Goal: Task Accomplishment & Management: Complete application form

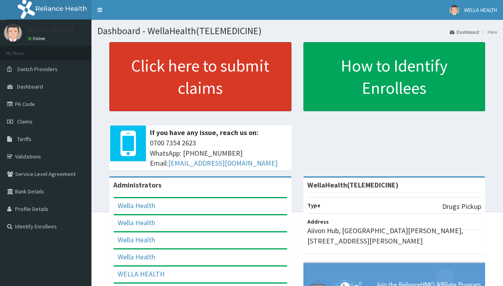
click at [200, 77] on link "Click here to submit claims" at bounding box center [200, 76] width 182 height 69
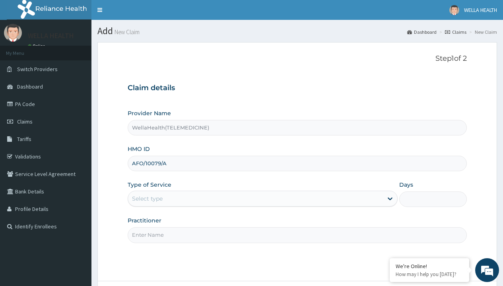
type input "AFO/10079/A"
type input "WellaHealth"
click at [147, 199] on div "Select type" at bounding box center [147, 199] width 31 height 8
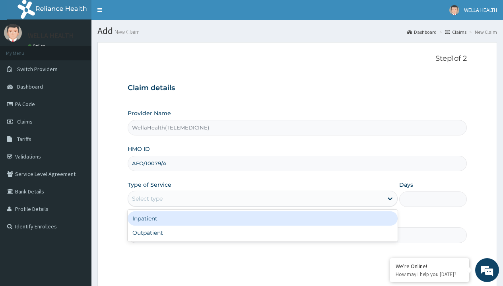
click at [262, 233] on div "Outpatient" at bounding box center [263, 233] width 270 height 14
type input "1"
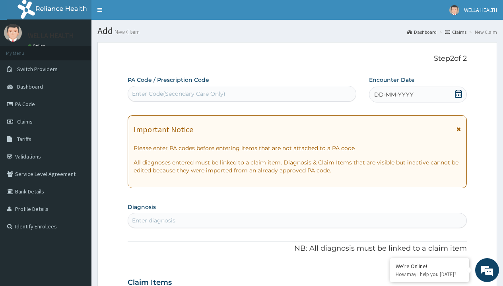
scroll to position [66, 0]
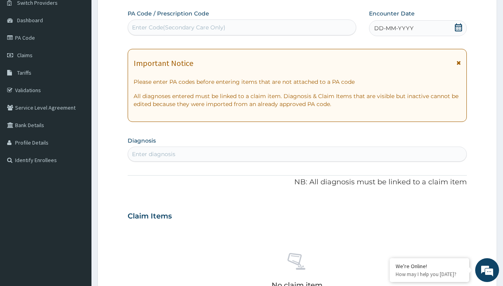
click at [393, 28] on span "DD-MM-YYYY" at bounding box center [393, 28] width 39 height 8
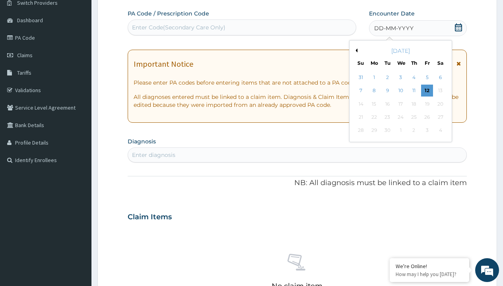
click at [355, 50] on button "Previous Month" at bounding box center [355, 50] width 4 height 4
click at [374, 91] on div "4" at bounding box center [374, 91] width 12 height 12
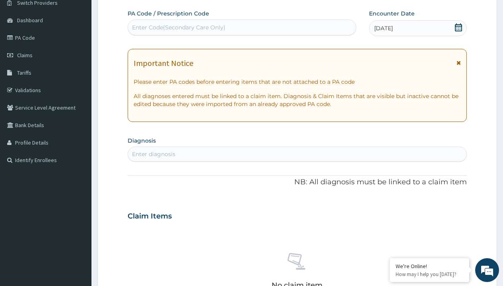
click at [178, 27] on div "Enter Code(Secondary Care Only)" at bounding box center [178, 27] width 93 height 8
type input "PR/DE687035"
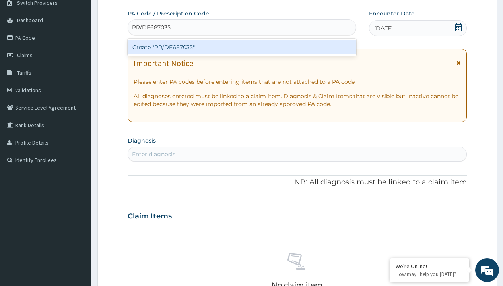
click at [242, 47] on div "Create "PR/DE687035"" at bounding box center [242, 47] width 228 height 14
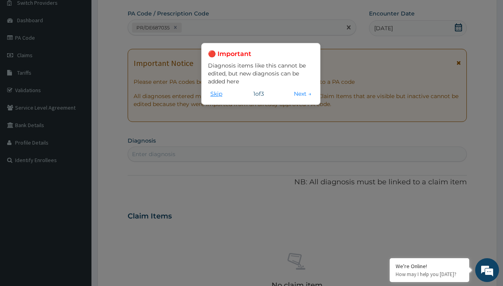
click at [216, 93] on button "Skip" at bounding box center [216, 93] width 17 height 9
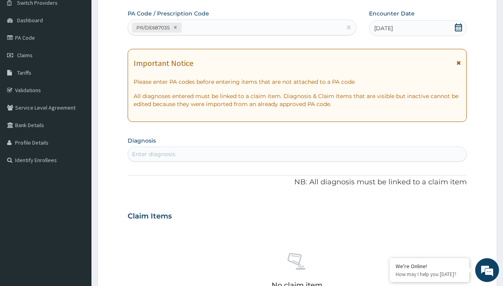
click at [153, 154] on div "Enter diagnosis" at bounding box center [153, 154] width 43 height 8
type input "prescription collected"
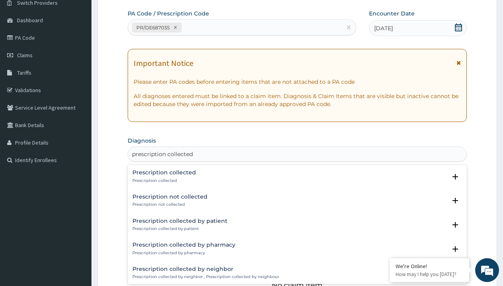
click at [163, 180] on p "Prescription collected" at bounding box center [164, 181] width 64 height 6
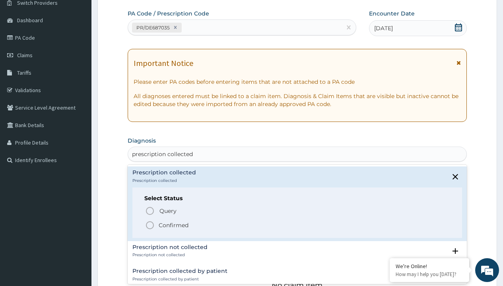
click at [173, 225] on p "Confirmed" at bounding box center [174, 225] width 30 height 8
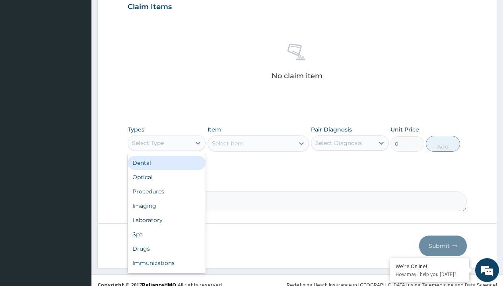
type input "procedures"
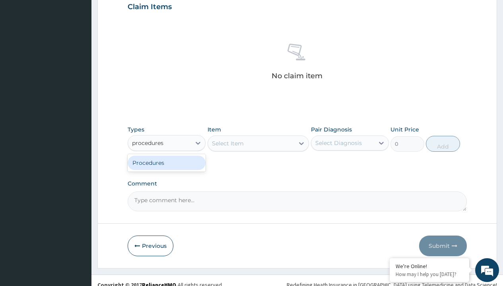
click at [167, 163] on div "Procedures" at bounding box center [167, 163] width 78 height 14
click at [227, 143] on div "Select Item" at bounding box center [228, 144] width 32 height 8
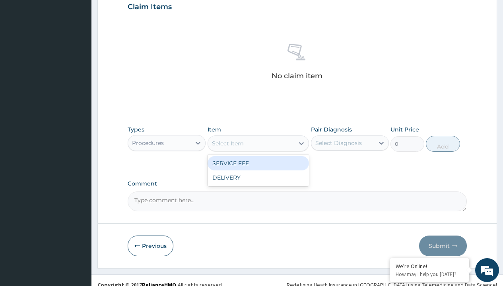
type input "service fee"
click at [258, 163] on div "SERVICE FEE" at bounding box center [258, 163] width 102 height 14
type input "100"
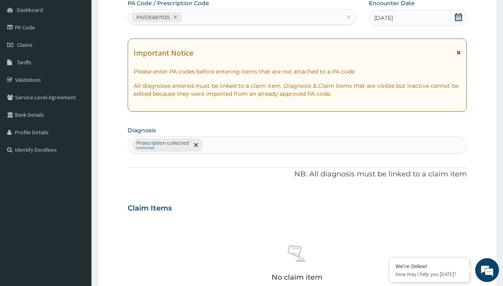
type input "prescription collected"
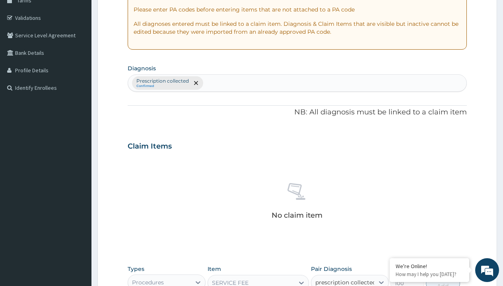
checkbox input "true"
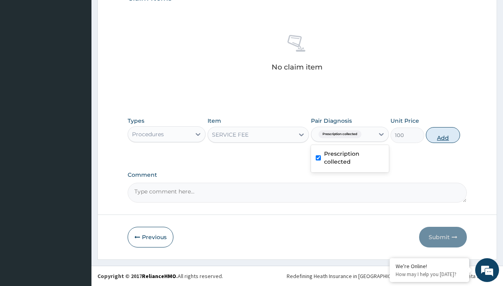
click at [443, 135] on button "Add" at bounding box center [443, 135] width 34 height 16
type input "0"
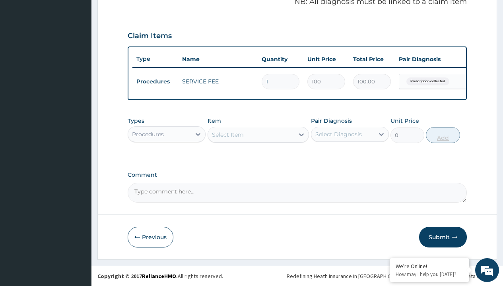
scroll to position [255, 0]
click at [148, 134] on div "Procedures" at bounding box center [148, 134] width 32 height 8
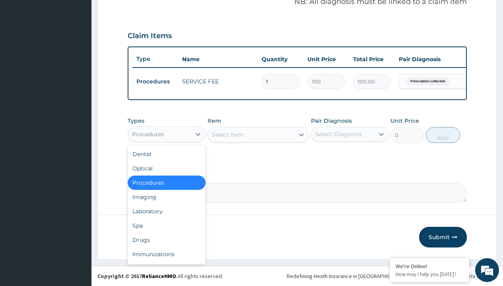
type input "drugs"
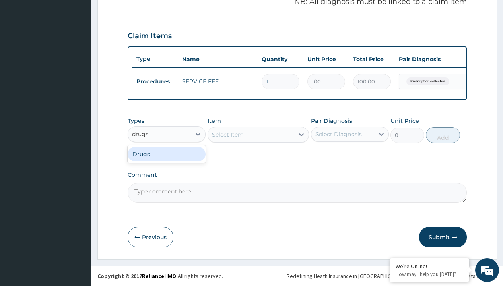
click at [167, 154] on div "Drugs" at bounding box center [167, 154] width 78 height 14
click at [227, 134] on div "Select Item" at bounding box center [258, 135] width 102 height 16
type input "loperamide caps 2mg/sach"
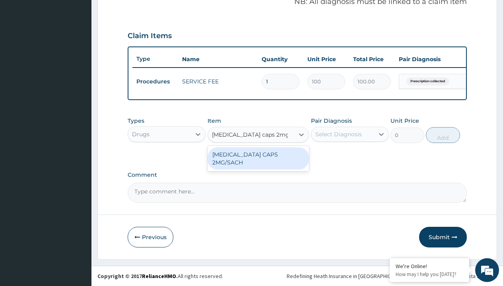
click at [258, 154] on div "LOPERAMIDE CAPS 2MG/SACH" at bounding box center [258, 158] width 102 height 22
type input "420"
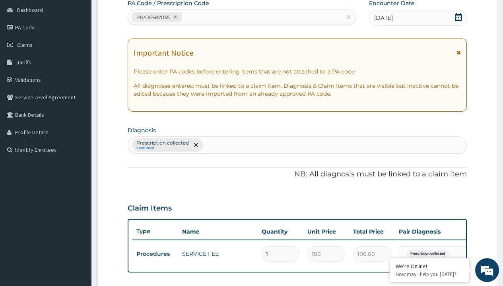
type input "prescription collected"
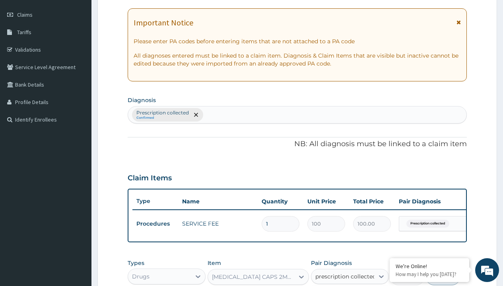
checkbox input "true"
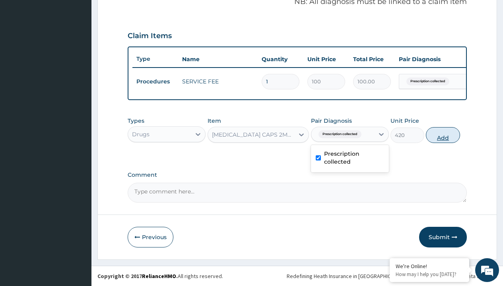
click at [443, 135] on button "Add" at bounding box center [443, 135] width 34 height 16
type input "0"
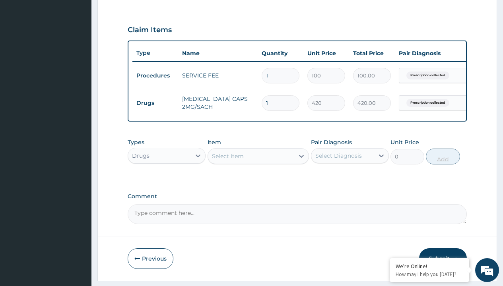
type input "10"
type input "4200.00"
type input "10"
click at [155, 103] on td "Drugs" at bounding box center [155, 103] width 46 height 15
type input "drugs"
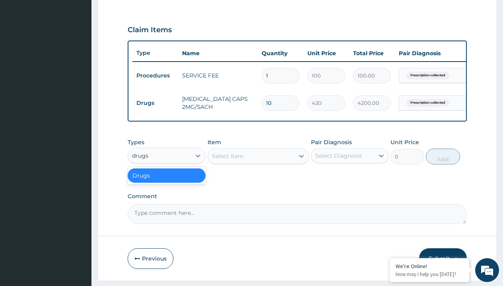
scroll to position [0, 0]
click at [167, 181] on div "Drugs" at bounding box center [167, 176] width 78 height 14
click at [227, 160] on div "Select Item" at bounding box center [228, 156] width 32 height 8
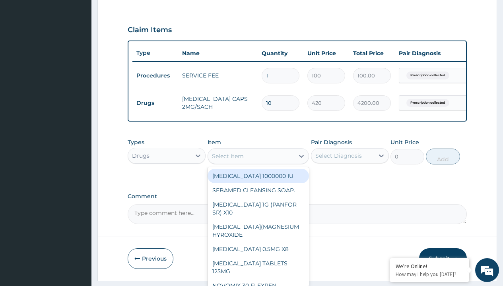
type input "zinc 20mg by 10"
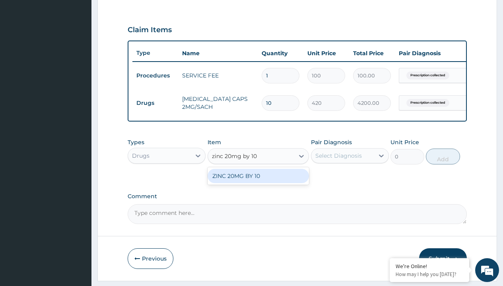
click at [258, 182] on div "ZINC 20MG BY 10" at bounding box center [258, 176] width 102 height 14
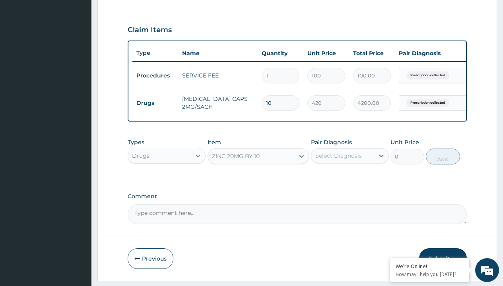
type input "15"
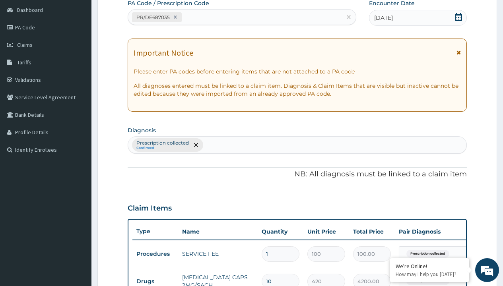
type input "prescription collected"
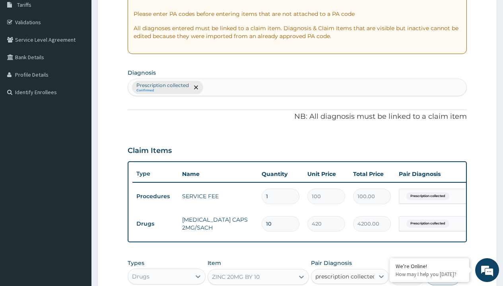
scroll to position [0, 0]
checkbox input "true"
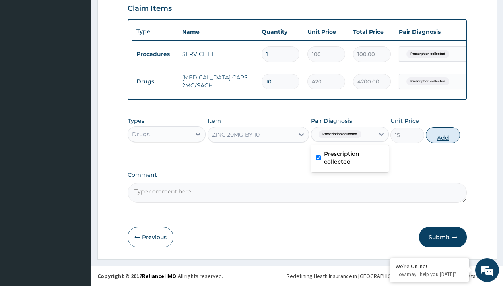
click at [443, 135] on button "Add" at bounding box center [443, 135] width 34 height 16
type input "0"
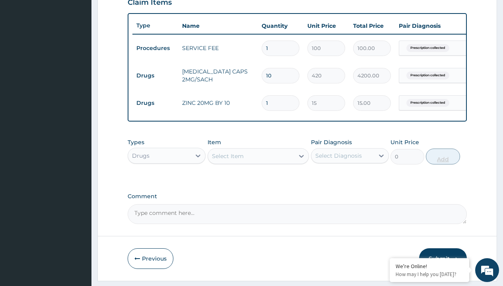
type input "10"
type input "150.00"
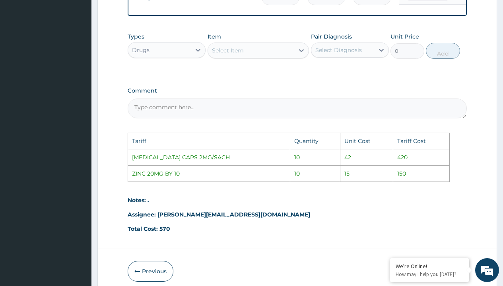
scroll to position [311, 0]
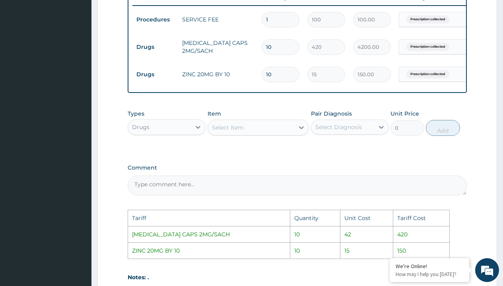
type input "10"
click at [279, 46] on input "10" at bounding box center [281, 47] width 38 height 16
type input "1"
type input "420.00"
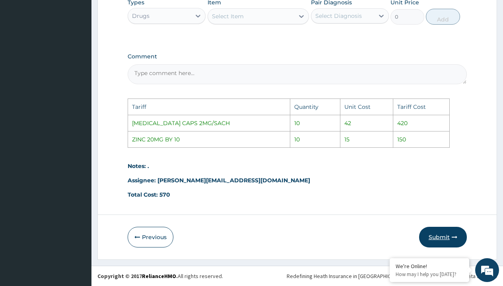
type input "1"
click at [449, 235] on button "Submit" at bounding box center [443, 237] width 48 height 21
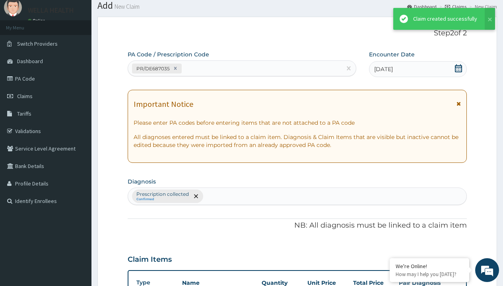
scroll to position [310, 0]
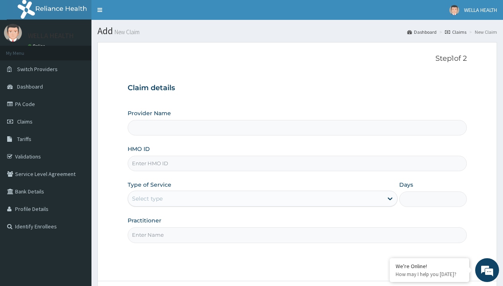
type input "DEV/10022/A"
type input "WellaHealth(TELEMEDICINE)"
type input "DEV/10022/A"
type input "WellaHealth"
click at [147, 199] on div "Select type" at bounding box center [147, 199] width 31 height 8
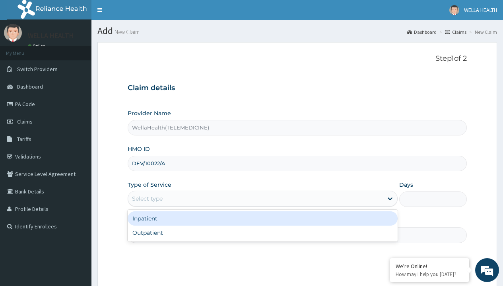
click at [262, 233] on div "Outpatient" at bounding box center [263, 233] width 270 height 14
type input "1"
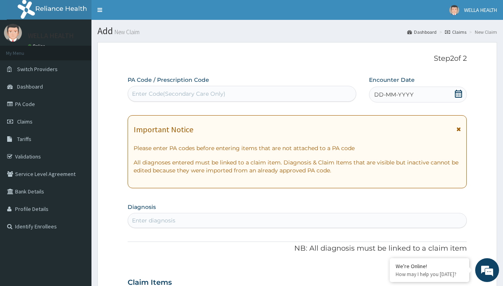
scroll to position [66, 0]
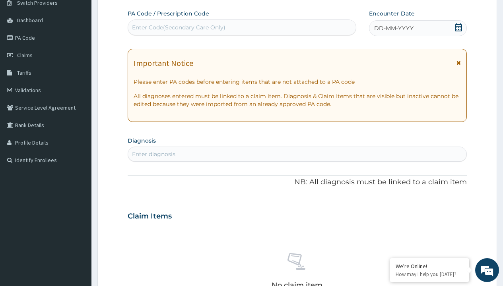
click at [393, 28] on span "DD-MM-YYYY" at bounding box center [393, 28] width 39 height 8
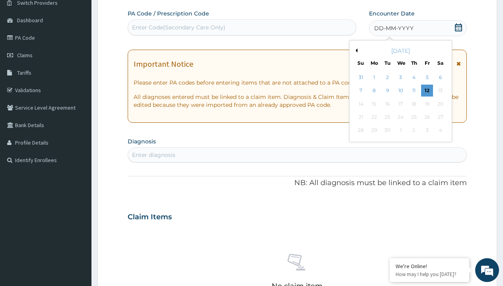
click at [355, 50] on button "Previous Month" at bounding box center [355, 50] width 4 height 4
click at [374, 91] on div "4" at bounding box center [374, 91] width 12 height 12
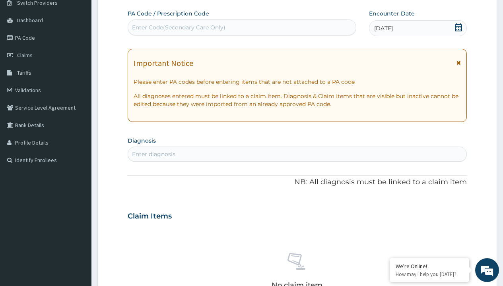
scroll to position [0, 0]
click at [178, 27] on div "Enter Code(Secondary Care Only)" at bounding box center [178, 27] width 93 height 8
type input "PR/61F26C37"
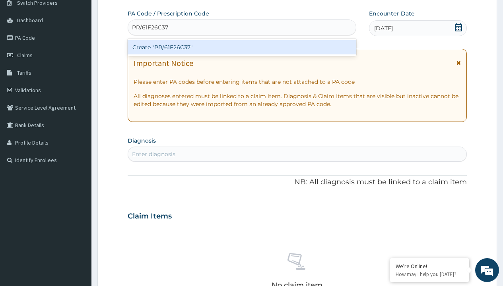
click at [242, 47] on div "Create "PR/61F26C37"" at bounding box center [242, 47] width 228 height 14
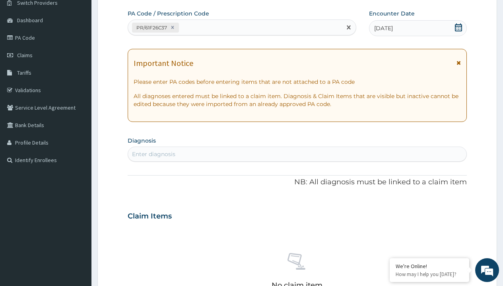
click at [153, 154] on div "Enter diagnosis" at bounding box center [153, 154] width 43 height 8
type input "prescription collected"
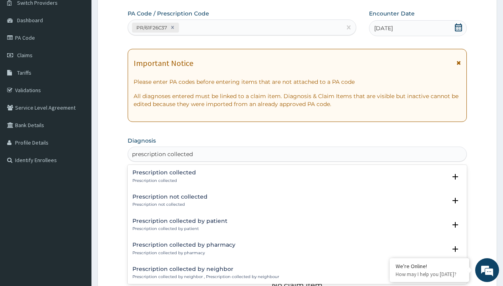
click at [163, 180] on p "Prescription collected" at bounding box center [164, 181] width 64 height 6
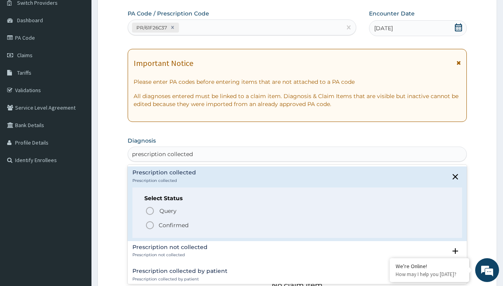
click at [173, 225] on p "Confirmed" at bounding box center [174, 225] width 30 height 8
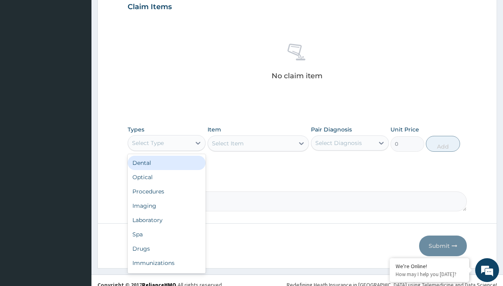
type input "procedures"
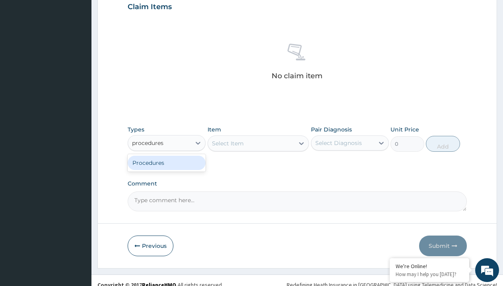
scroll to position [0, 0]
click at [167, 163] on div "Procedures" at bounding box center [167, 163] width 78 height 14
click at [227, 143] on div "Select Item" at bounding box center [228, 144] width 32 height 8
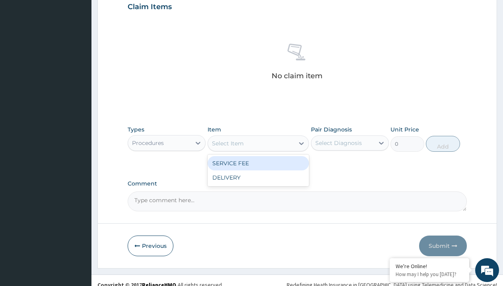
type input "service fee"
click at [258, 163] on div "SERVICE FEE" at bounding box center [258, 163] width 102 height 14
type input "100"
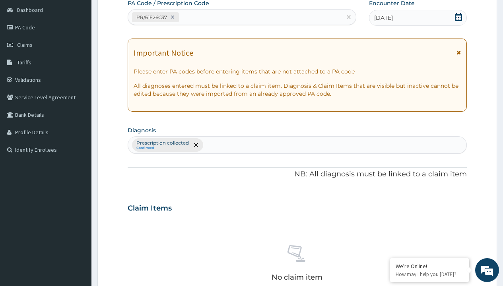
type input "prescription collected"
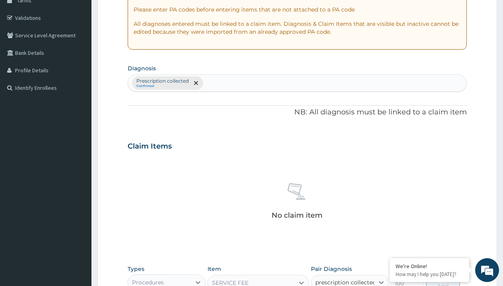
checkbox input "true"
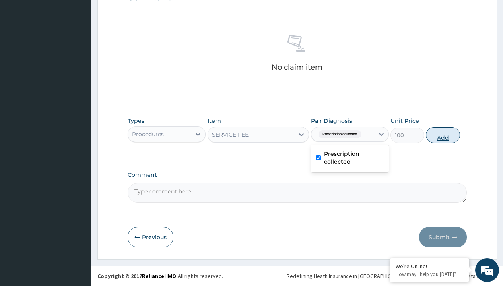
click at [443, 135] on button "Add" at bounding box center [443, 135] width 34 height 16
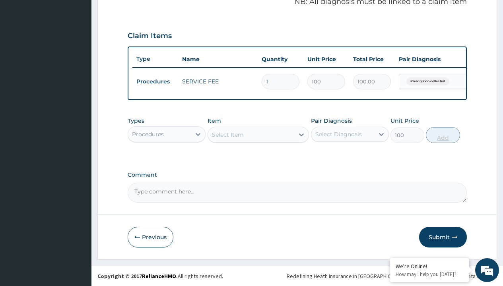
type input "0"
click at [148, 134] on div "Procedures" at bounding box center [148, 134] width 32 height 8
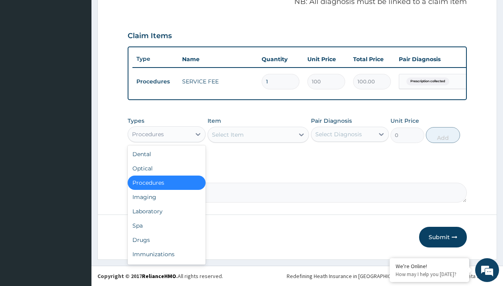
type input "drugs"
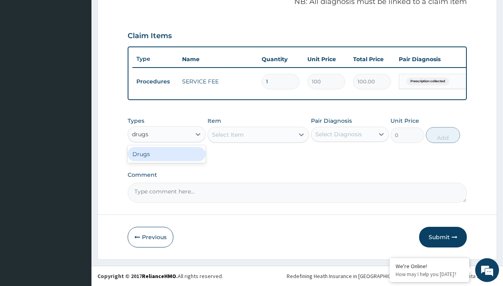
scroll to position [0, 0]
click at [167, 154] on div "Drugs" at bounding box center [167, 154] width 78 height 14
click at [227, 134] on div "Select Item" at bounding box center [228, 135] width 32 height 8
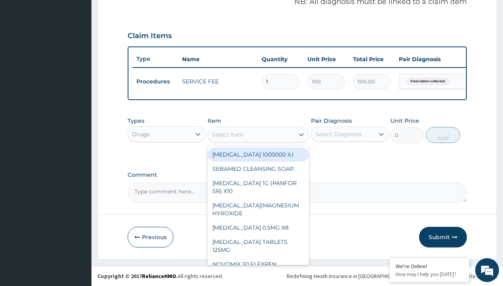
type input "loperamide caps 2mg/sach"
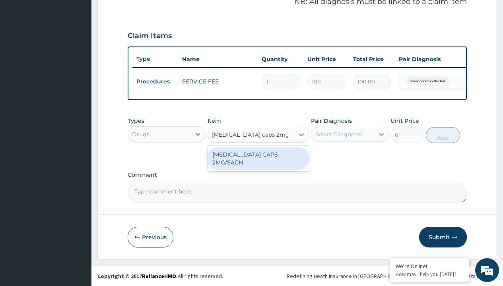
click at [258, 154] on div "LOPERAMIDE CAPS 2MG/SACH" at bounding box center [258, 158] width 102 height 22
type input "420"
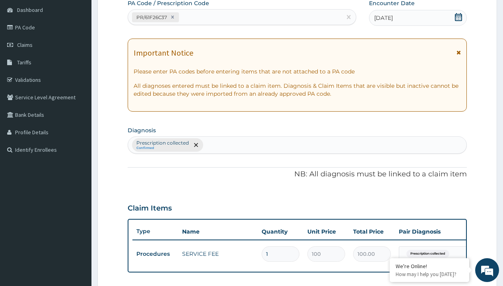
type input "prescription collected"
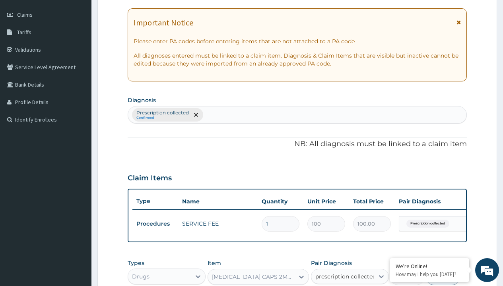
checkbox input "true"
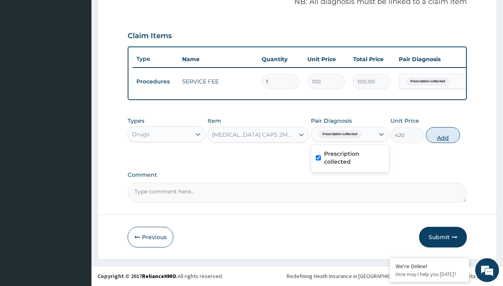
click at [443, 135] on button "Add" at bounding box center [443, 135] width 34 height 16
type input "0"
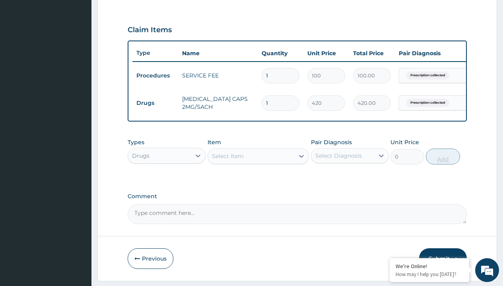
type input "10"
type input "4200.00"
type input "10"
click at [155, 103] on td "Drugs" at bounding box center [155, 103] width 46 height 15
type input "drugs"
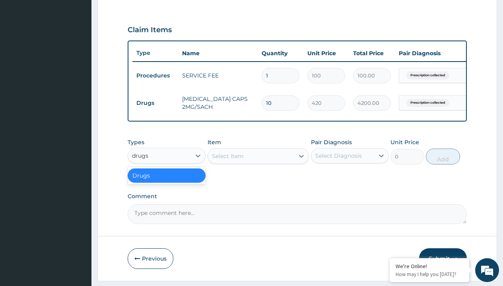
scroll to position [0, 0]
click at [167, 181] on div "Drugs" at bounding box center [167, 176] width 78 height 14
click at [227, 160] on div "Select Item" at bounding box center [228, 156] width 32 height 8
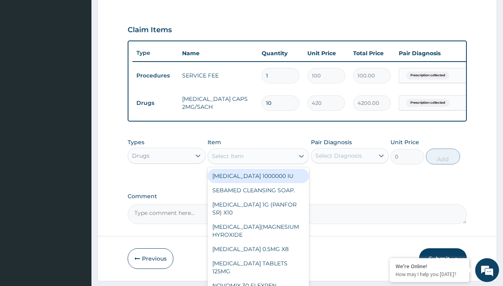
type input "paracetamol 500mg tablet emzor/sach"
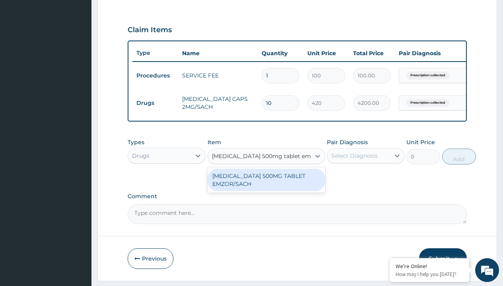
click at [266, 186] on div "[MEDICAL_DATA] 500MG TABLET EMZOR/SACH" at bounding box center [266, 180] width 118 height 22
type input "24"
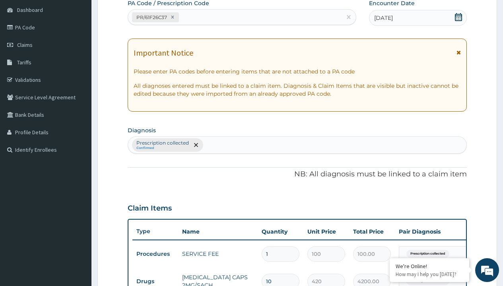
type input "prescription collected"
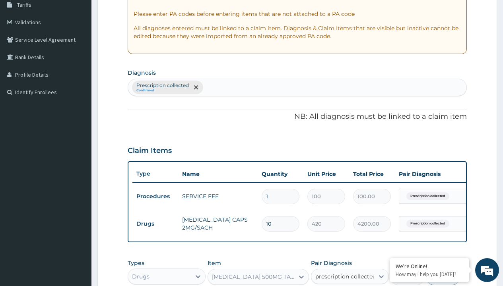
checkbox input "true"
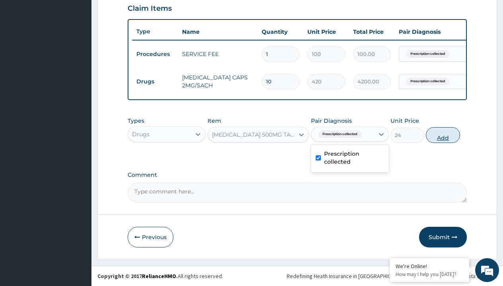
click at [443, 135] on button "Add" at bounding box center [443, 135] width 34 height 16
type input "0"
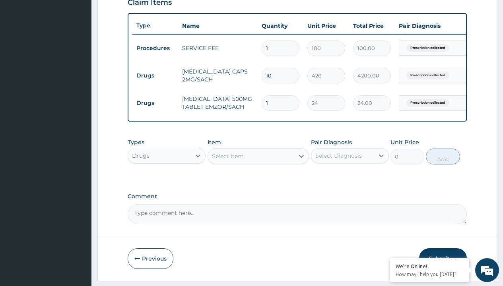
type input "24"
type input "576.00"
type input "24"
click at [155, 76] on td "Drugs" at bounding box center [155, 75] width 46 height 15
type input "drugs"
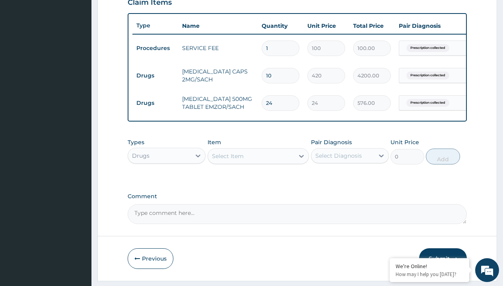
scroll to position [0, 0]
click at [167, 181] on div "Drugs" at bounding box center [167, 176] width 78 height 14
click at [227, 160] on div "Select Item" at bounding box center [228, 156] width 32 height 8
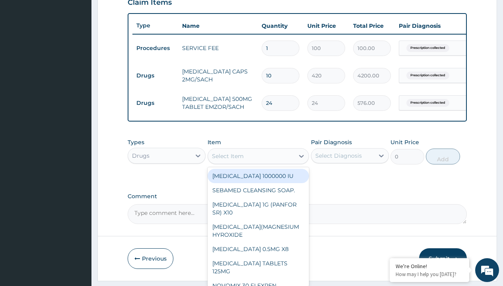
type input "loratadine 10mg by afrab/sach"
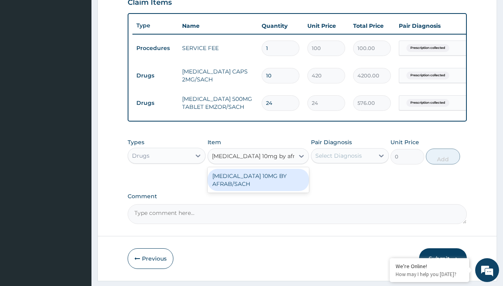
click at [258, 186] on div "[MEDICAL_DATA] 10MG BY AFRAB/SACH" at bounding box center [258, 180] width 102 height 22
type input "70"
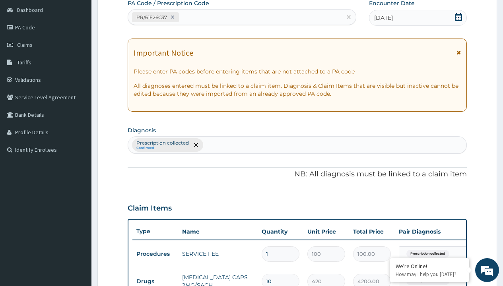
type input "prescription collected"
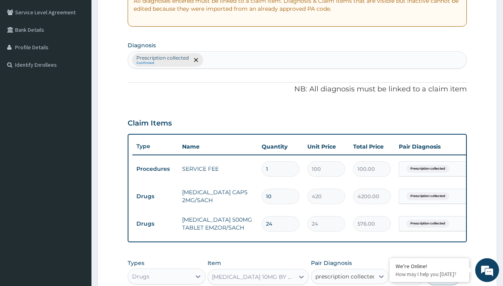
checkbox input "true"
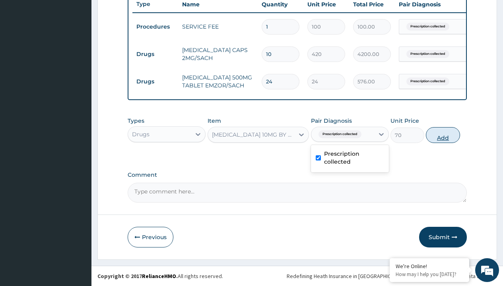
click at [443, 135] on button "Add" at bounding box center [443, 135] width 34 height 16
type input "0"
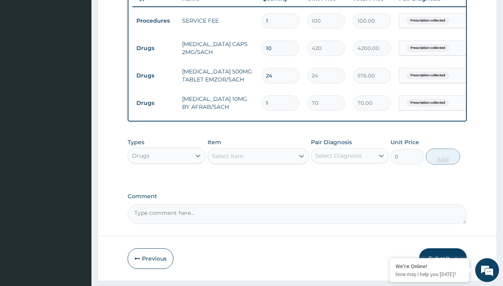
type input "10"
type input "700.00"
type input "10"
click at [155, 48] on td "Drugs" at bounding box center [155, 48] width 46 height 15
type input "drugs"
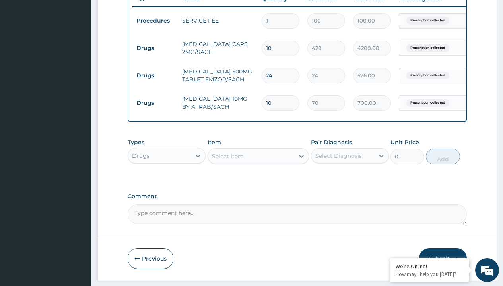
scroll to position [0, 0]
click at [167, 181] on div "Drugs" at bounding box center [167, 176] width 78 height 14
click at [227, 160] on div "Select Item" at bounding box center [228, 156] width 32 height 8
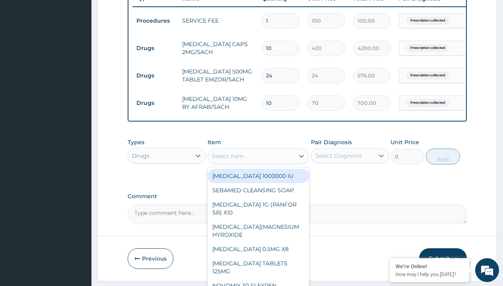
type input "neofylin syrup/bott"
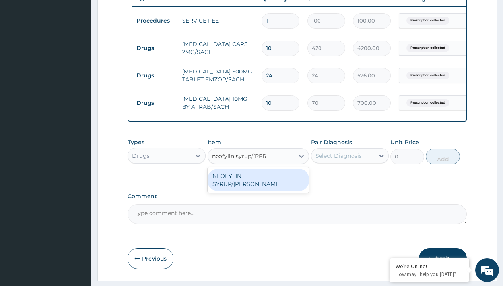
click at [258, 182] on div "NEOFYLIN SYRUP/[PERSON_NAME]" at bounding box center [258, 180] width 102 height 22
type input "2200"
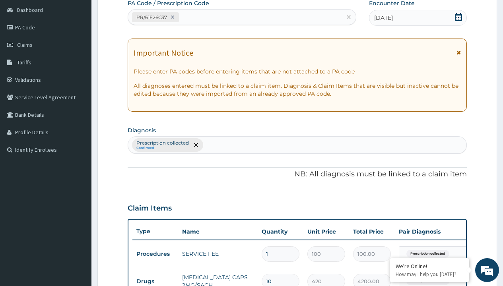
type input "prescription collected"
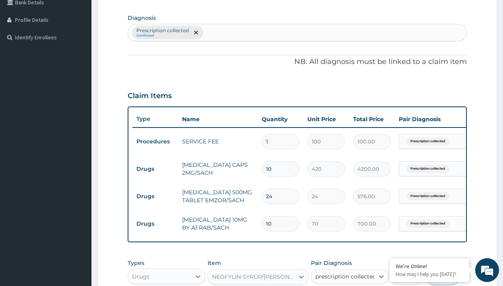
checkbox input "true"
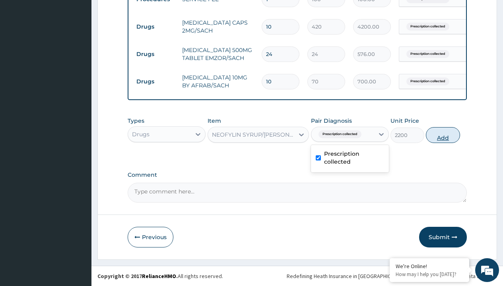
click at [443, 135] on button "Add" at bounding box center [443, 135] width 34 height 16
type input "0"
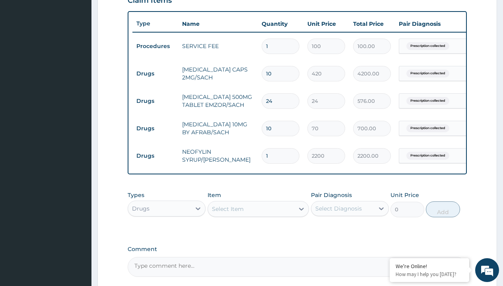
scroll to position [279, 0]
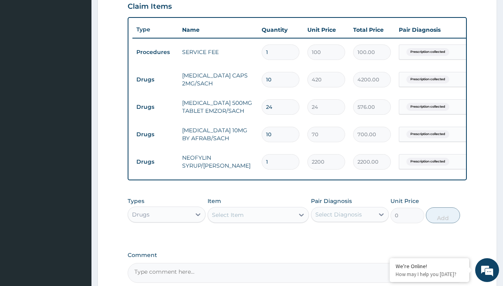
click at [284, 80] on input "10" at bounding box center [281, 80] width 38 height 16
type input "1"
type input "420.00"
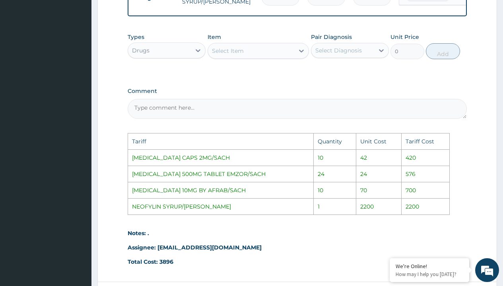
scroll to position [516, 0]
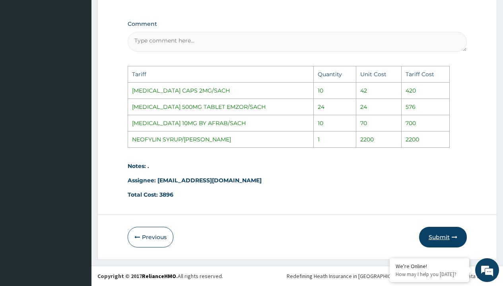
type input "1"
click at [455, 242] on button "Submit" at bounding box center [443, 237] width 48 height 21
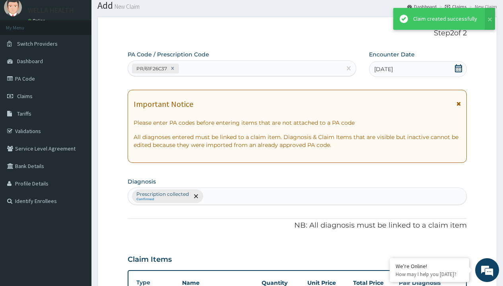
scroll to position [365, 0]
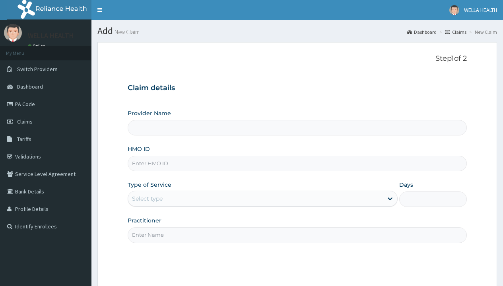
type input "WellaHealth(TELEMEDICINE)"
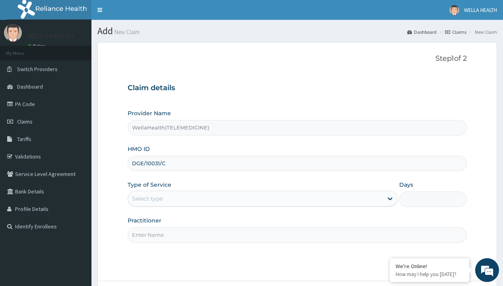
type input "DGE/10031/C"
type input "WellaHealth"
click at [147, 199] on div "Select type" at bounding box center [147, 199] width 31 height 8
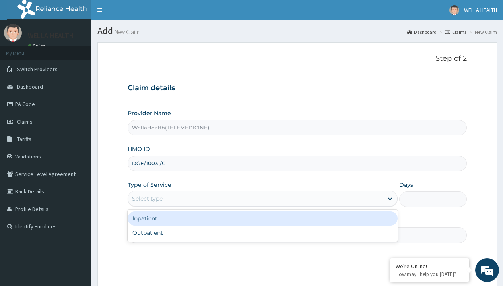
click at [262, 233] on div "Outpatient" at bounding box center [263, 233] width 270 height 14
type input "1"
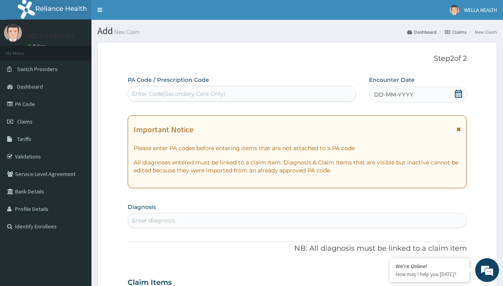
scroll to position [66, 0]
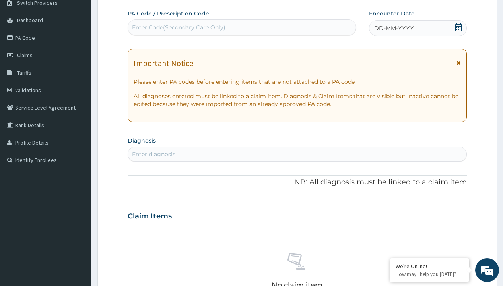
click at [393, 28] on span "DD-MM-YYYY" at bounding box center [393, 28] width 39 height 8
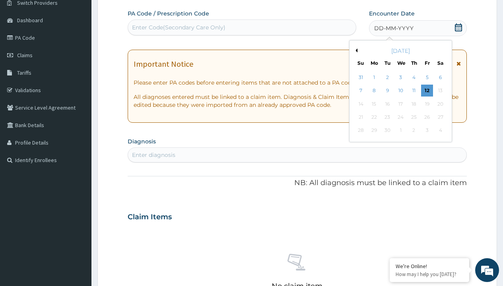
click at [355, 50] on button "Previous Month" at bounding box center [355, 50] width 4 height 4
click at [374, 91] on div "4" at bounding box center [374, 91] width 12 height 12
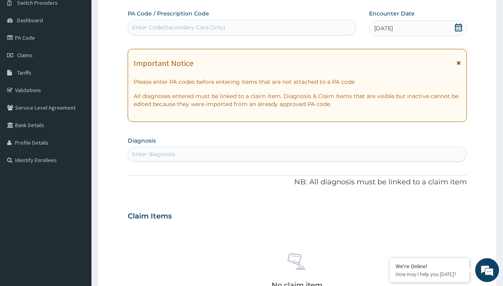
click at [178, 27] on div "Enter Code(Secondary Care Only)" at bounding box center [178, 27] width 93 height 8
type input "PR/1B3D5E24"
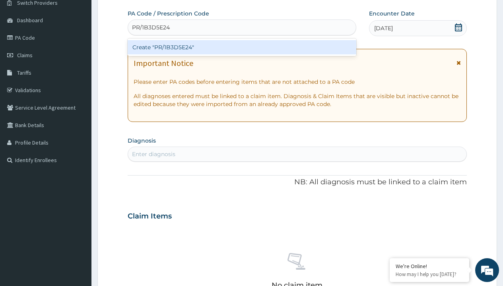
click at [242, 47] on div "Create "PR/1B3D5E24"" at bounding box center [242, 47] width 228 height 14
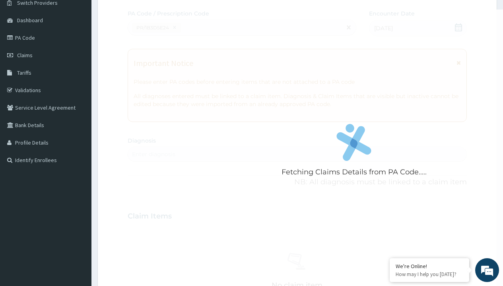
click at [153, 154] on div "Enter diagnosis" at bounding box center [153, 154] width 43 height 8
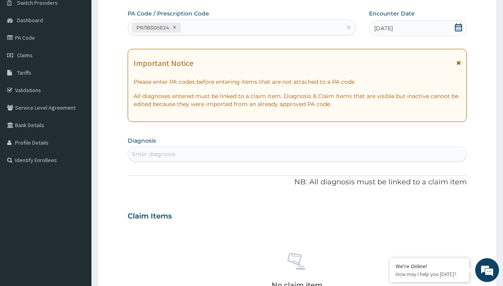
type input "prescription collected"
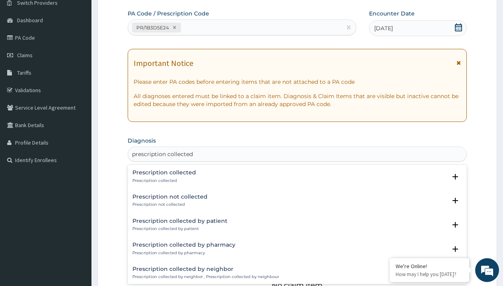
click at [163, 180] on p "Prescription collected" at bounding box center [164, 181] width 64 height 6
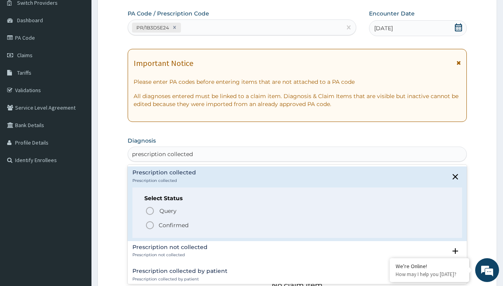
click at [173, 225] on p "Confirmed" at bounding box center [174, 225] width 30 height 8
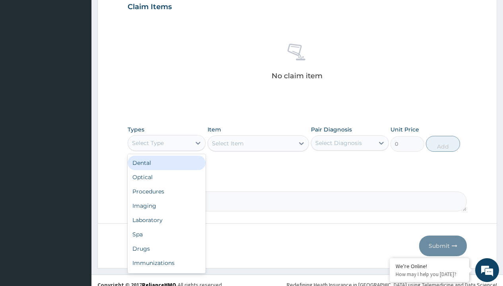
type input "procedures"
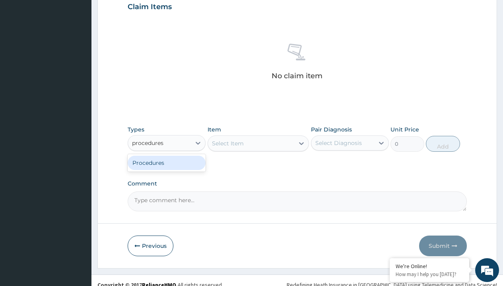
scroll to position [0, 0]
click at [167, 163] on div "Procedures" at bounding box center [167, 163] width 78 height 14
click at [227, 143] on div "Select Item" at bounding box center [228, 144] width 32 height 8
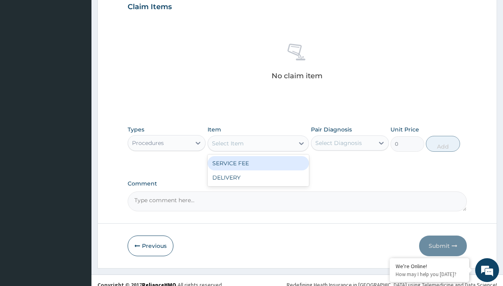
type input "service fee"
click at [258, 163] on div "SERVICE FEE" at bounding box center [258, 163] width 102 height 14
type input "100"
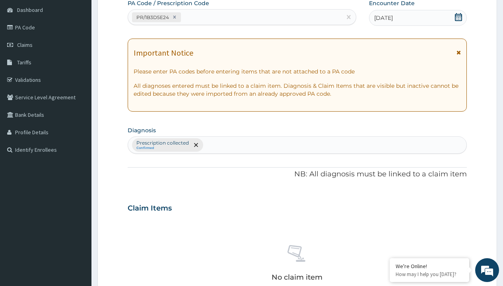
type input "prescription collected"
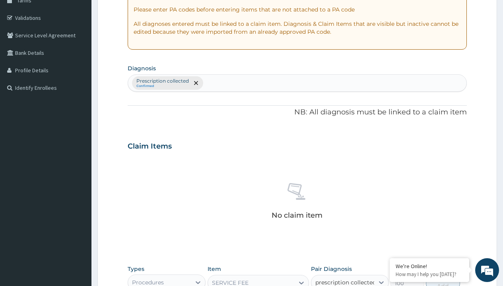
checkbox input "true"
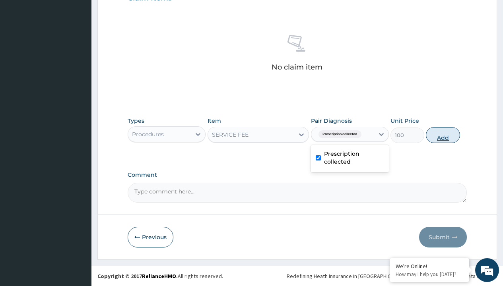
click at [443, 135] on button "Add" at bounding box center [443, 135] width 34 height 16
type input "0"
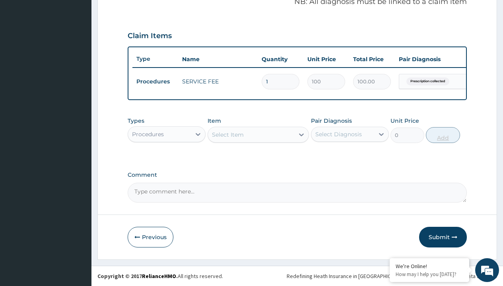
scroll to position [255, 0]
click at [148, 134] on div "Procedures" at bounding box center [148, 134] width 32 height 8
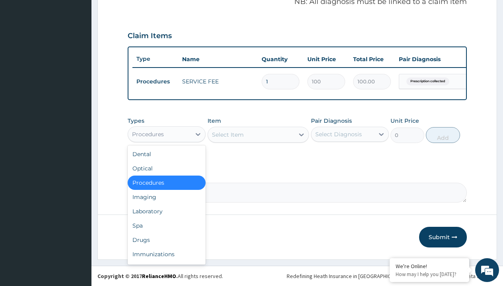
type input "drugs"
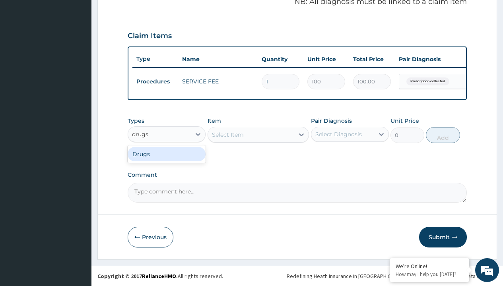
click at [167, 154] on div "Drugs" at bounding box center [167, 154] width 78 height 14
click at [227, 134] on div "Select Item" at bounding box center [228, 135] width 32 height 8
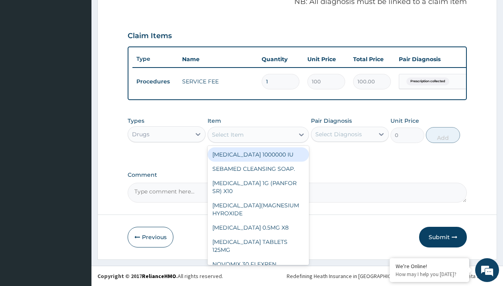
type input "[MEDICAL_DATA] + [MEDICAL_DATA] 20/120 lumartem x24"
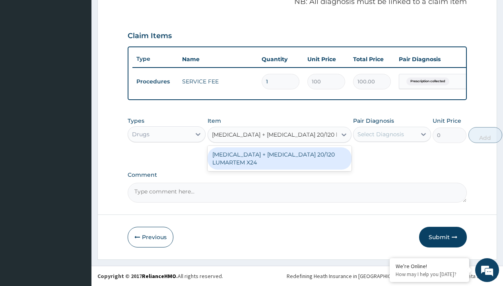
click at [279, 158] on div "[MEDICAL_DATA] + [MEDICAL_DATA] 20/120 LUMARTEM X24" at bounding box center [279, 158] width 144 height 22
type input "121.9000015258789"
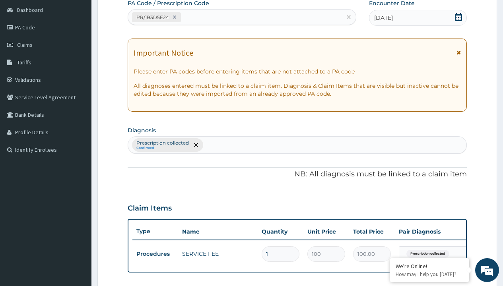
type input "prescription collected"
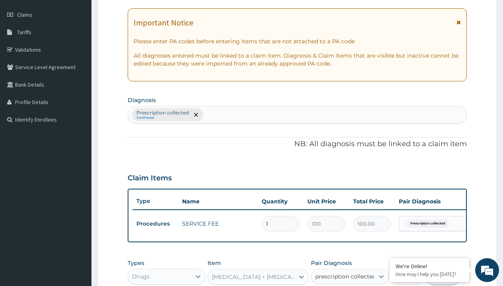
checkbox input "true"
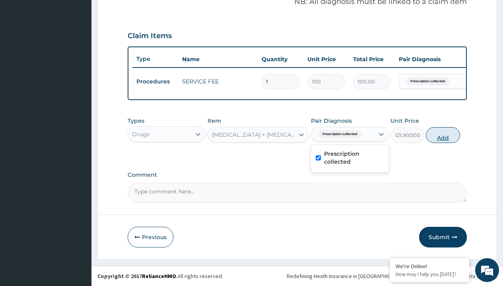
click at [443, 135] on button "Add" at bounding box center [443, 135] width 34 height 16
type input "0"
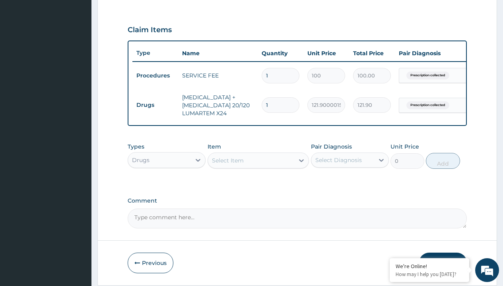
type input "24"
type input "2925.60"
type input "24"
click at [155, 105] on td "Drugs" at bounding box center [155, 105] width 46 height 15
type input "drugs"
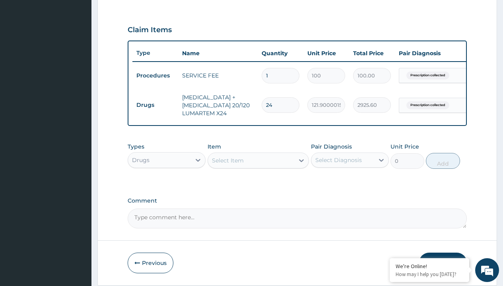
scroll to position [0, 0]
click at [167, 186] on div "Drugs" at bounding box center [167, 180] width 78 height 14
click at [227, 165] on div "Select Item" at bounding box center [228, 161] width 32 height 8
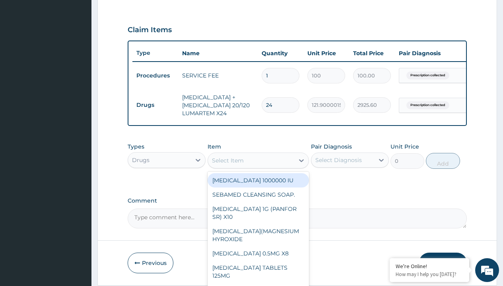
type input "[MEDICAL_DATA] suspension/[PERSON_NAME]"
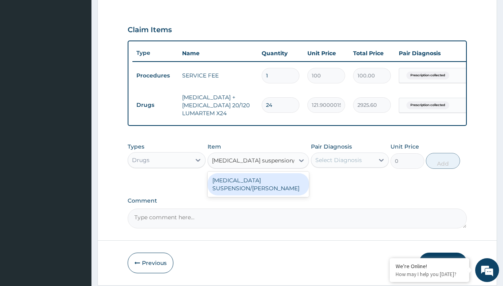
click at [258, 190] on div "[MEDICAL_DATA] SUSPENSION/[PERSON_NAME]" at bounding box center [258, 184] width 102 height 22
type input "3393"
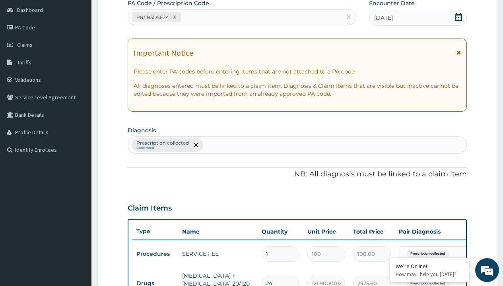
type input "prescription collected"
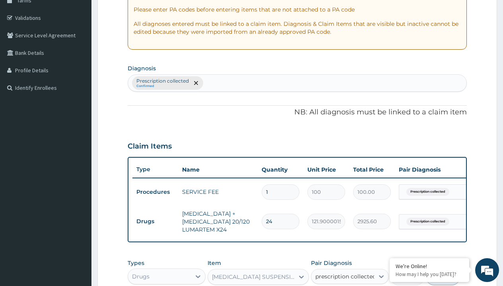
checkbox input "true"
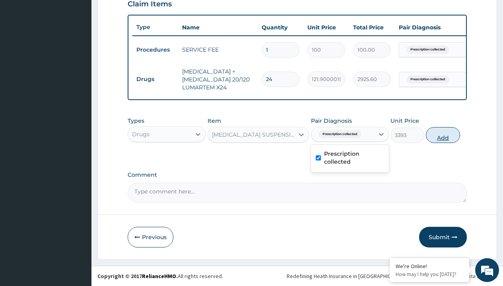
click at [443, 135] on button "Add" at bounding box center [443, 135] width 34 height 16
type input "0"
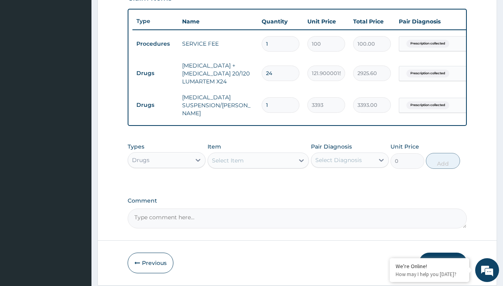
click at [155, 73] on td "Drugs" at bounding box center [155, 73] width 46 height 15
type input "drugs"
click at [167, 181] on div "Drugs" at bounding box center [167, 180] width 78 height 14
click at [227, 162] on div "Select Item" at bounding box center [228, 161] width 32 height 8
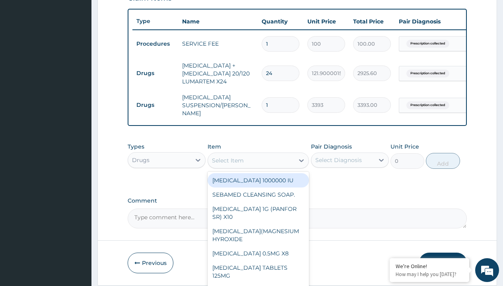
type input "[MEDICAL_DATA] syrup avipol/[PERSON_NAME]"
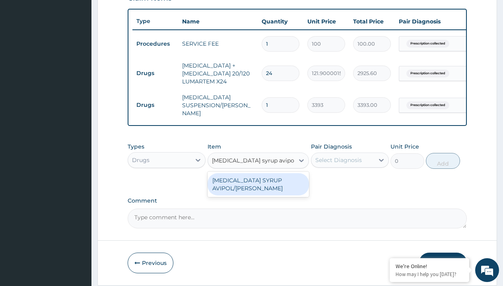
click at [258, 186] on div "[MEDICAL_DATA] SYRUP AVIPOL/[PERSON_NAME]" at bounding box center [258, 184] width 102 height 22
type input "1500"
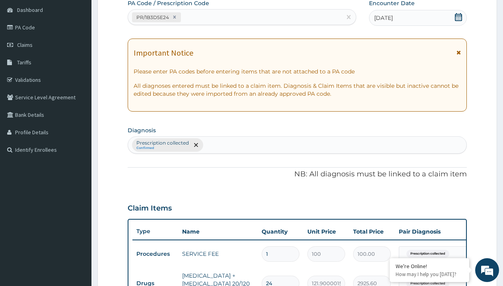
type input "prescription collected"
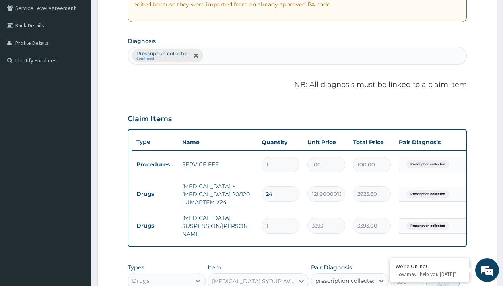
checkbox input "true"
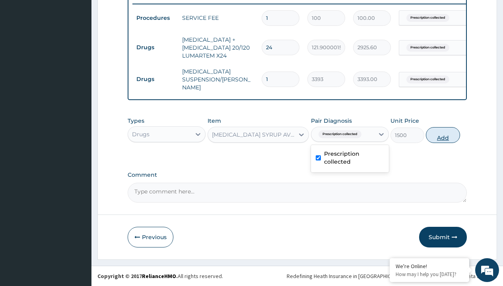
click at [443, 135] on button "Add" at bounding box center [443, 135] width 34 height 16
type input "0"
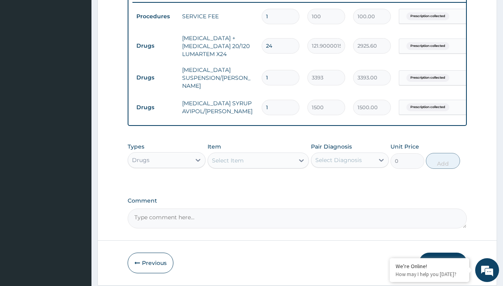
click at [155, 46] on td "Drugs" at bounding box center [155, 46] width 46 height 15
type input "drugs"
click at [167, 181] on div "Drugs" at bounding box center [167, 180] width 78 height 14
click at [227, 162] on div "Select Item" at bounding box center [228, 161] width 32 height 8
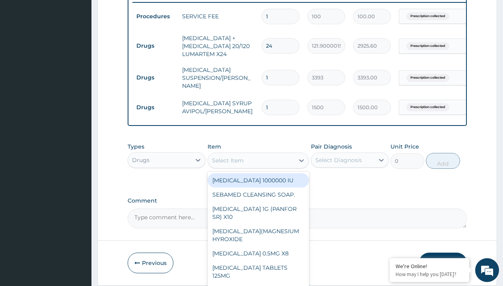
type input "[MEDICAL_DATA] syrup"
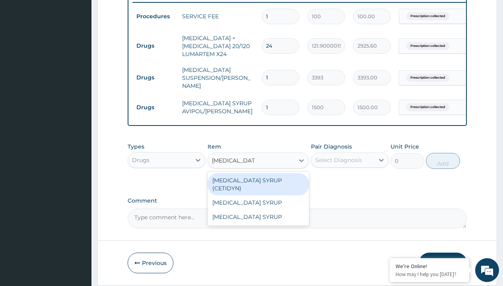
click at [258, 182] on div "[MEDICAL_DATA] SYRUP (CETIDYN)" at bounding box center [258, 184] width 102 height 22
type input "2200"
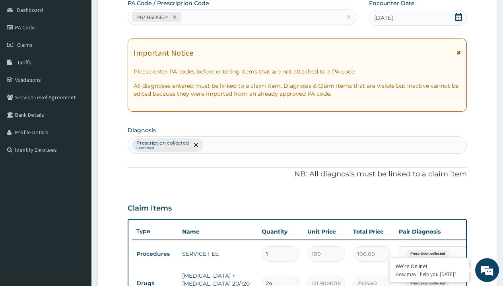
type input "prescription collected"
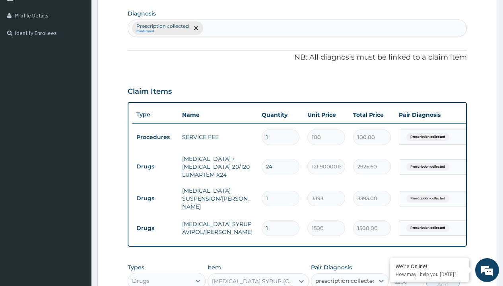
checkbox input "true"
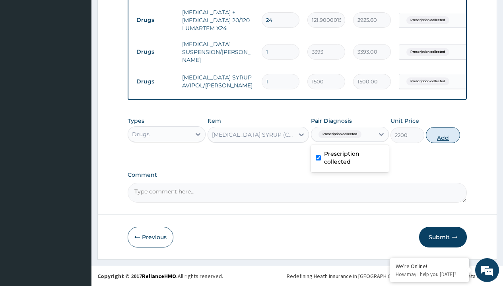
click at [443, 135] on button "Add" at bounding box center [443, 135] width 34 height 16
type input "0"
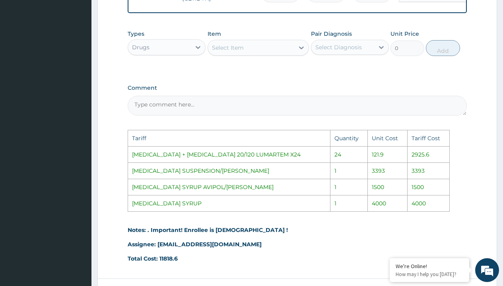
scroll to position [454, 0]
click at [274, 49] on div "Select Item" at bounding box center [251, 48] width 87 height 13
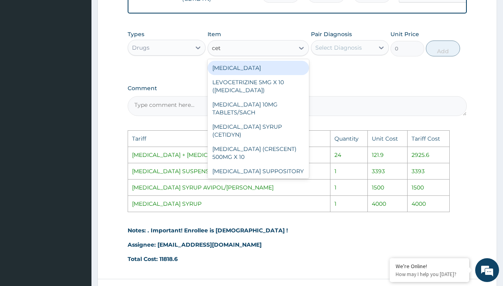
type input "ceti"
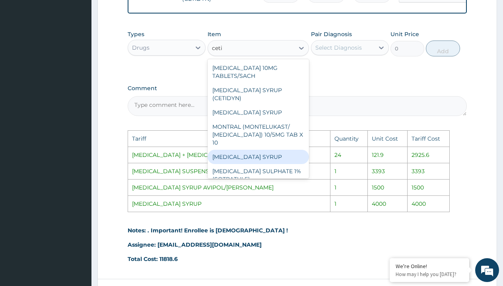
click at [260, 150] on div "[MEDICAL_DATA] SYRUP" at bounding box center [258, 157] width 102 height 14
type input "4000"
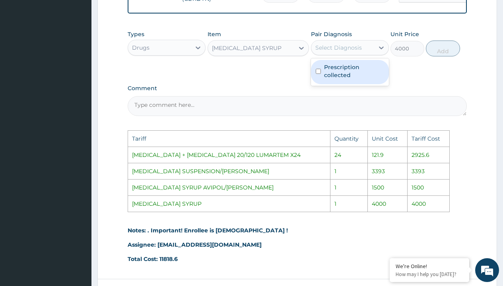
click at [339, 52] on div "Select Diagnosis" at bounding box center [338, 48] width 47 height 8
click at [340, 72] on label "Prescription collected" at bounding box center [354, 71] width 60 height 16
checkbox input "true"
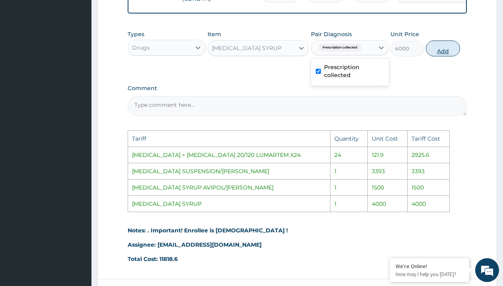
click at [440, 47] on button "Add" at bounding box center [443, 49] width 34 height 16
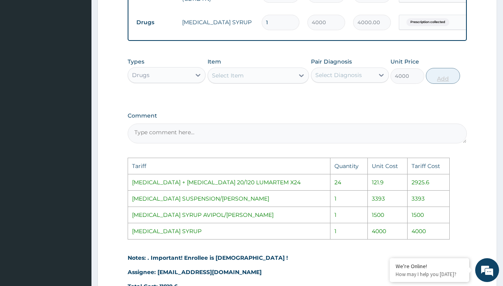
type input "0"
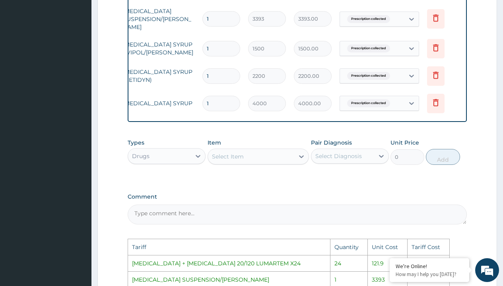
scroll to position [0, 60]
click at [438, 74] on icon at bounding box center [435, 75] width 10 height 10
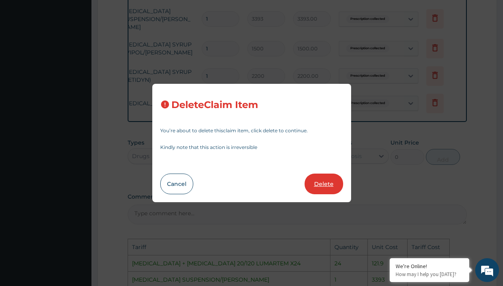
click at [330, 183] on button "Delete" at bounding box center [323, 184] width 39 height 21
type input "4000"
type input "4000.00"
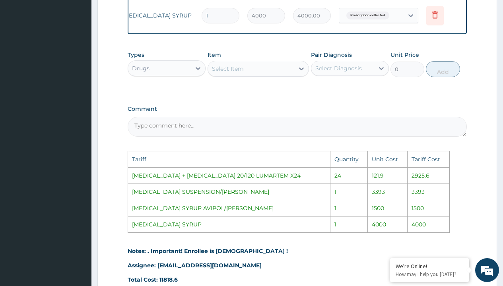
scroll to position [520, 0]
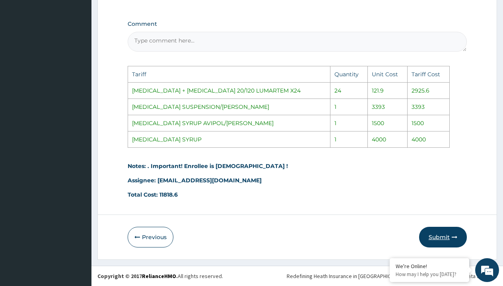
click at [434, 241] on button "Submit" at bounding box center [443, 237] width 48 height 21
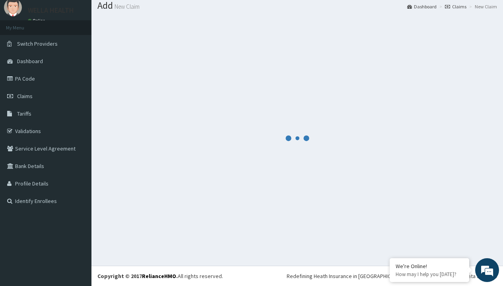
scroll to position [25, 0]
